Goal: Information Seeking & Learning: Learn about a topic

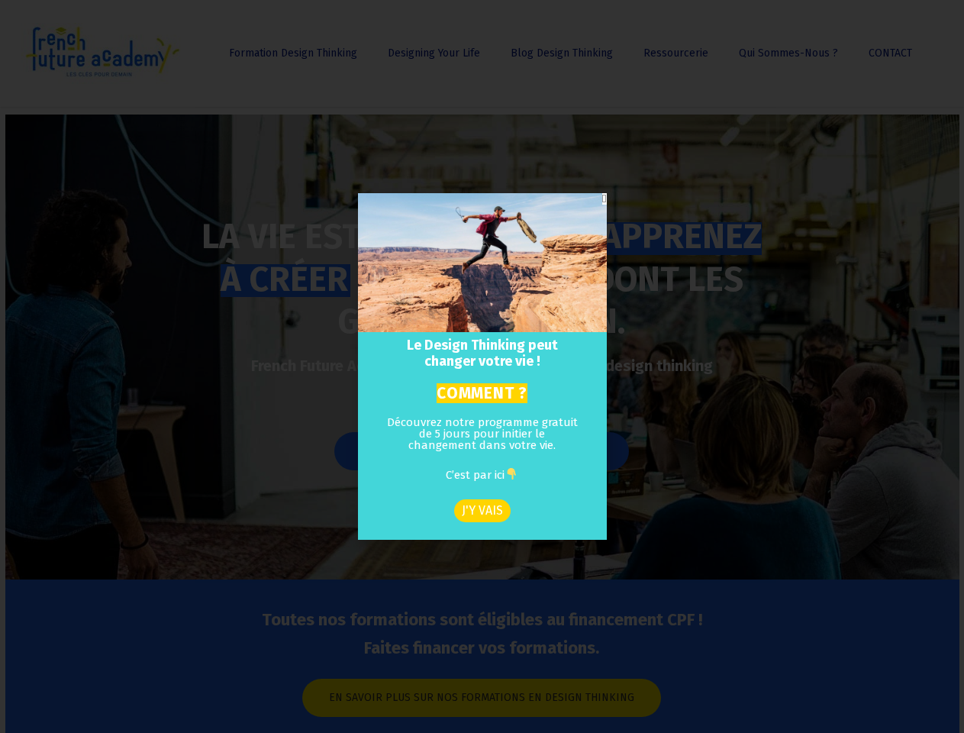
click at [482, 366] on h2 "Le Design Thinking peut changer votre vie !" at bounding box center [482, 353] width 224 height 33
click at [602, 198] on icon "Close" at bounding box center [604, 198] width 4 height 11
